Goal: Transaction & Acquisition: Purchase product/service

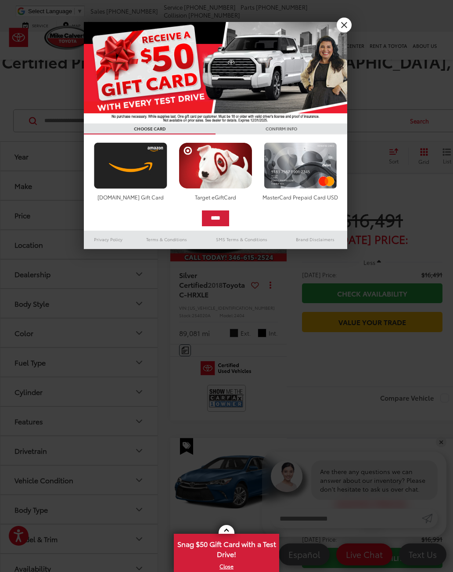
click at [349, 31] on div at bounding box center [226, 286] width 453 height 572
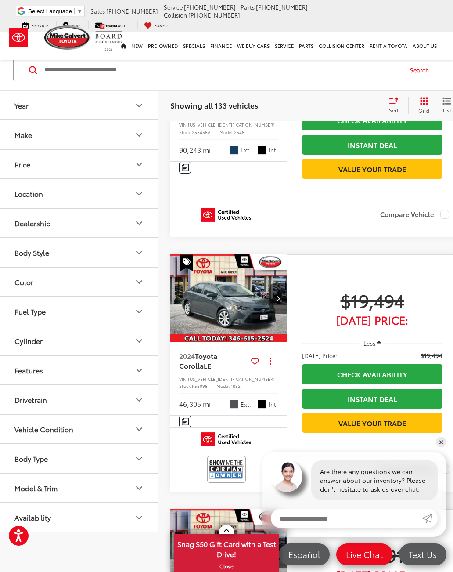
scroll to position [438, 0]
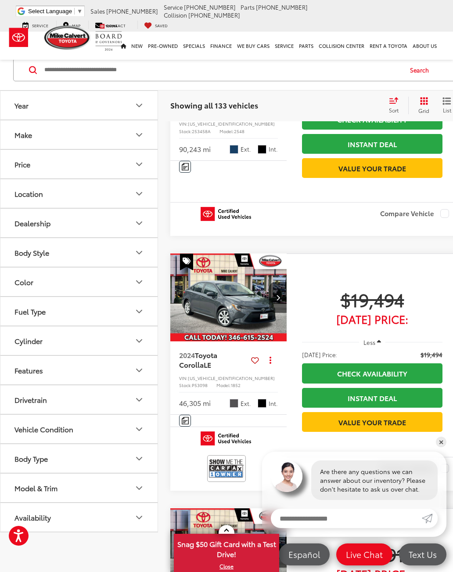
click at [150, 160] on button "Price" at bounding box center [79, 164] width 158 height 29
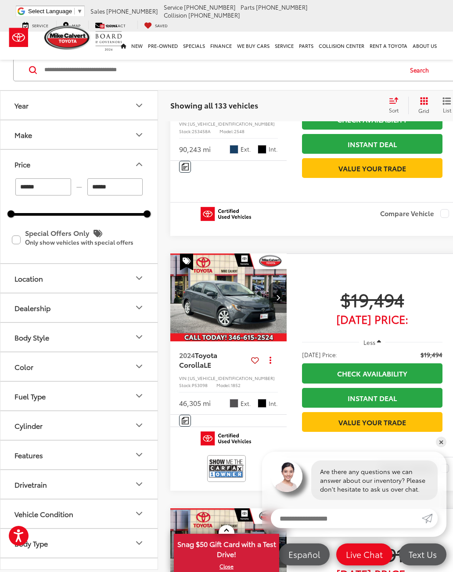
click at [131, 186] on input "******" at bounding box center [115, 186] width 56 height 17
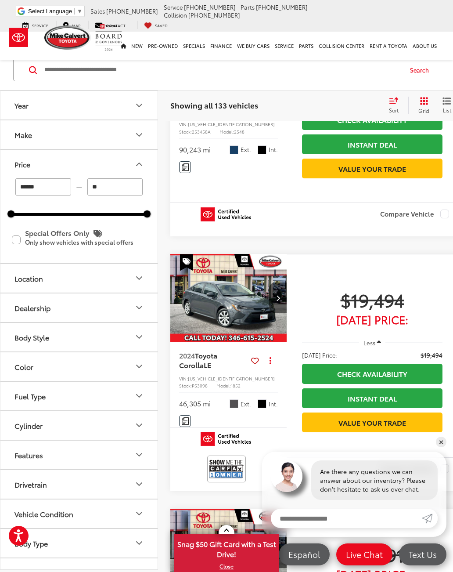
type input "*"
type input "******"
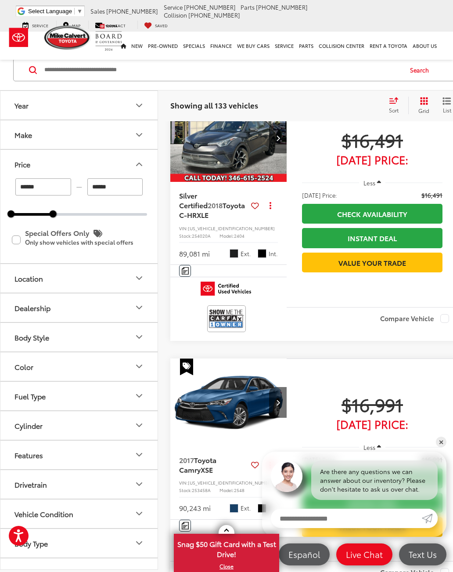
scroll to position [33, 0]
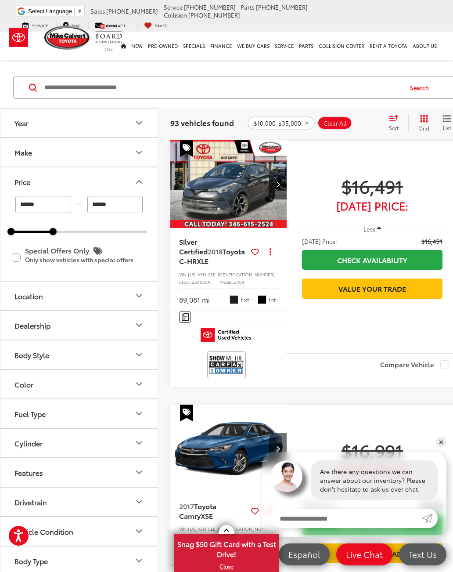
click at [142, 290] on icon "Location" at bounding box center [139, 295] width 11 height 11
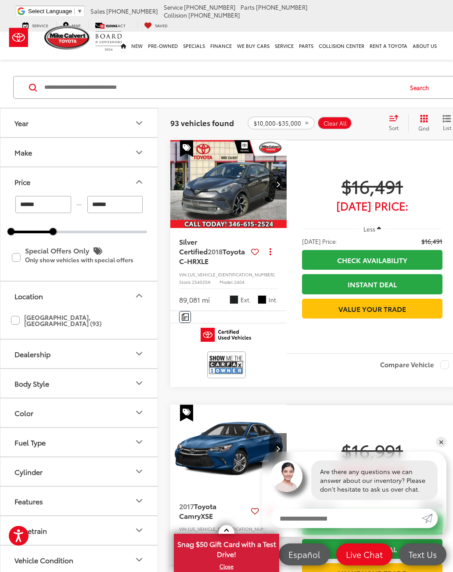
click at [26, 310] on label "[GEOGRAPHIC_DATA], [GEOGRAPHIC_DATA] (93)" at bounding box center [79, 320] width 136 height 21
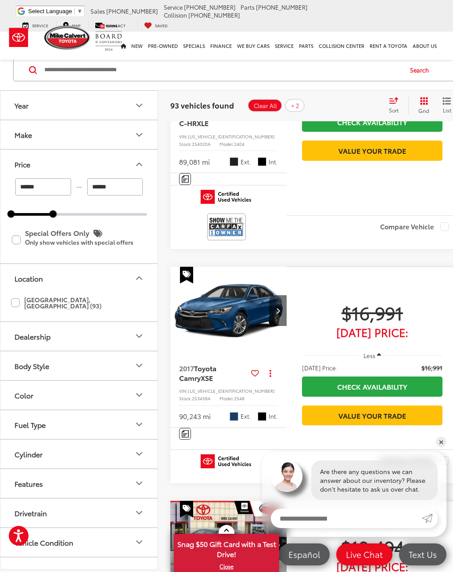
scroll to position [173, 0]
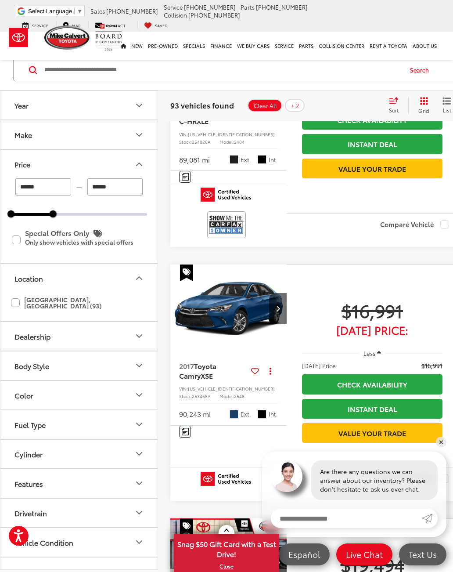
click at [141, 419] on icon "Fuel Type" at bounding box center [139, 424] width 11 height 11
click at [22, 441] on label "Gasoline (81)" at bounding box center [79, 446] width 134 height 15
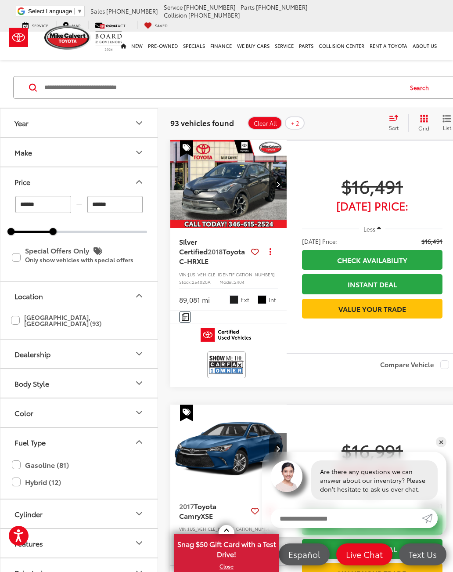
click at [142, 436] on icon "Fuel Type" at bounding box center [139, 441] width 11 height 11
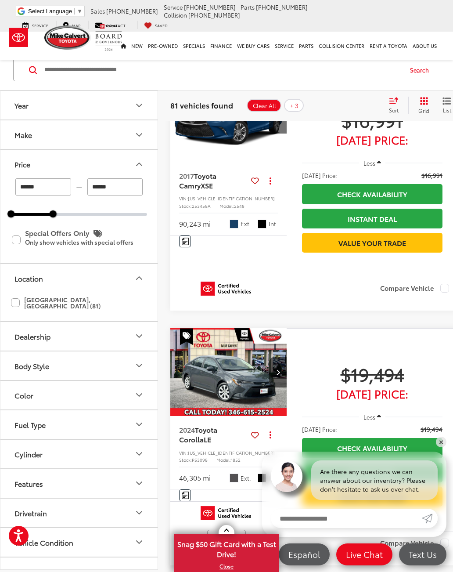
scroll to position [363, 0]
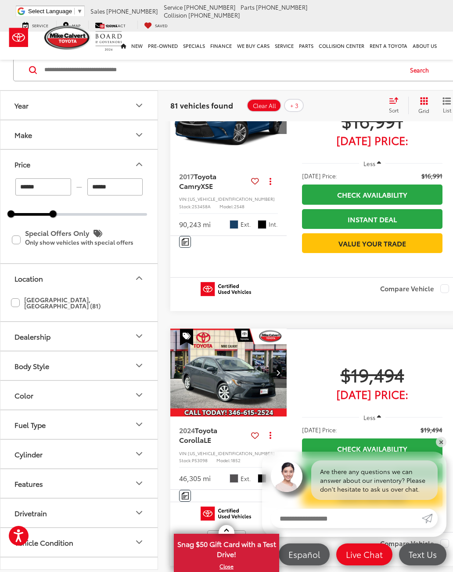
click at [141, 419] on icon "Fuel Type" at bounding box center [139, 424] width 11 height 11
click at [142, 419] on icon "Fuel Type" at bounding box center [139, 424] width 11 height 11
click at [142, 479] on icon "Features" at bounding box center [139, 483] width 11 height 11
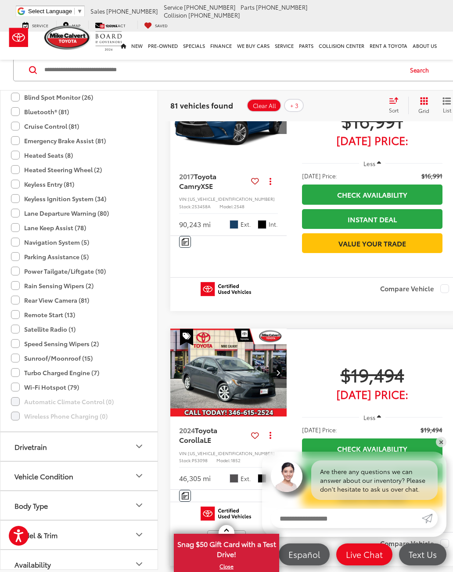
scroll to position [483, 0]
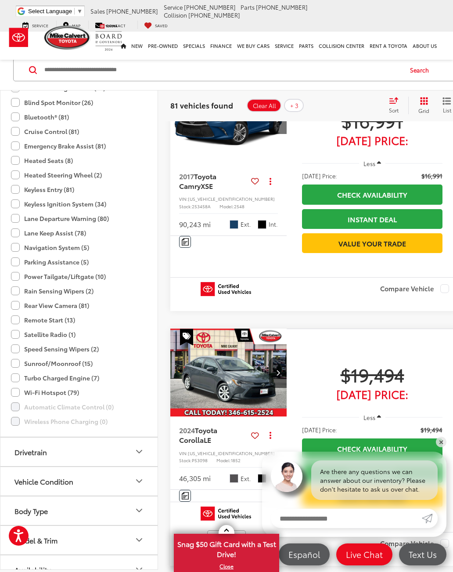
click at [18, 364] on label "Sunroof/Moonroof (15)" at bounding box center [52, 363] width 82 height 14
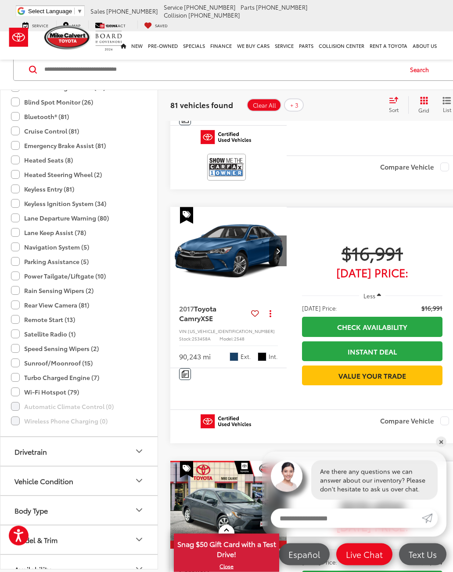
scroll to position [33, 0]
